Goal: Task Accomplishment & Management: Manage account settings

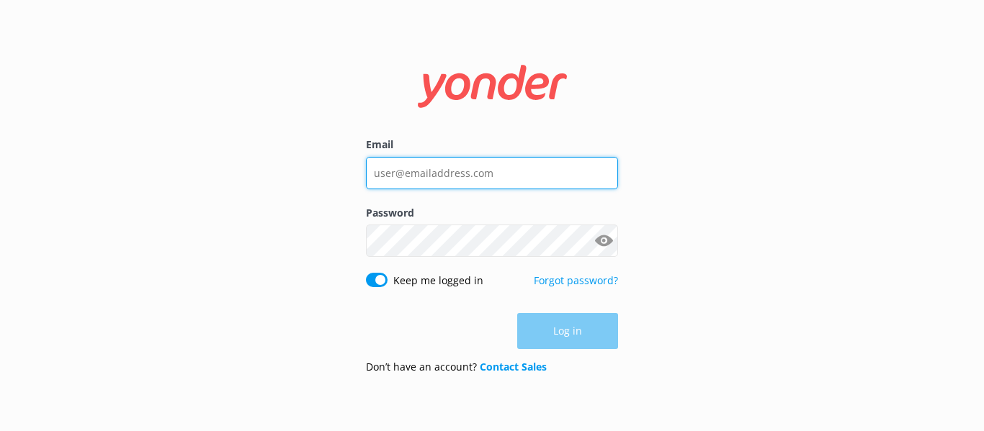
type input "[EMAIL_ADDRESS][DOMAIN_NAME]"
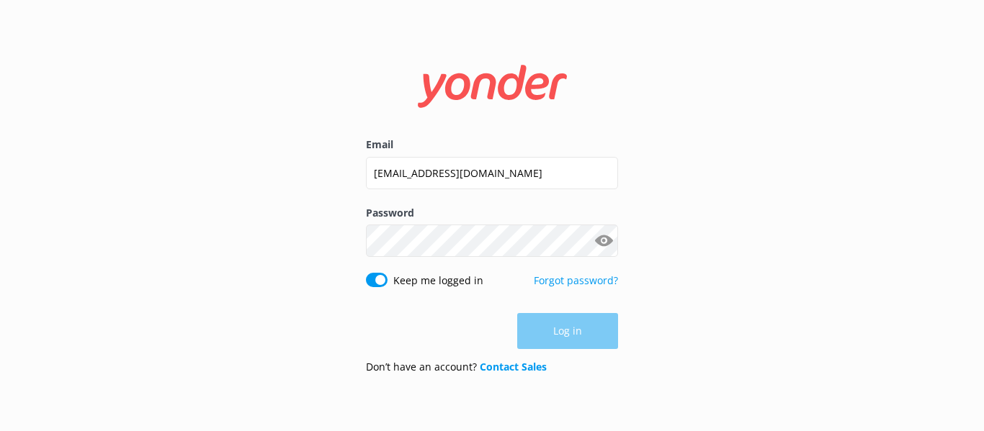
click at [544, 330] on div "Log in" at bounding box center [492, 331] width 252 height 36
click at [545, 328] on button "Log in" at bounding box center [567, 332] width 101 height 36
